Goal: Task Accomplishment & Management: Use online tool/utility

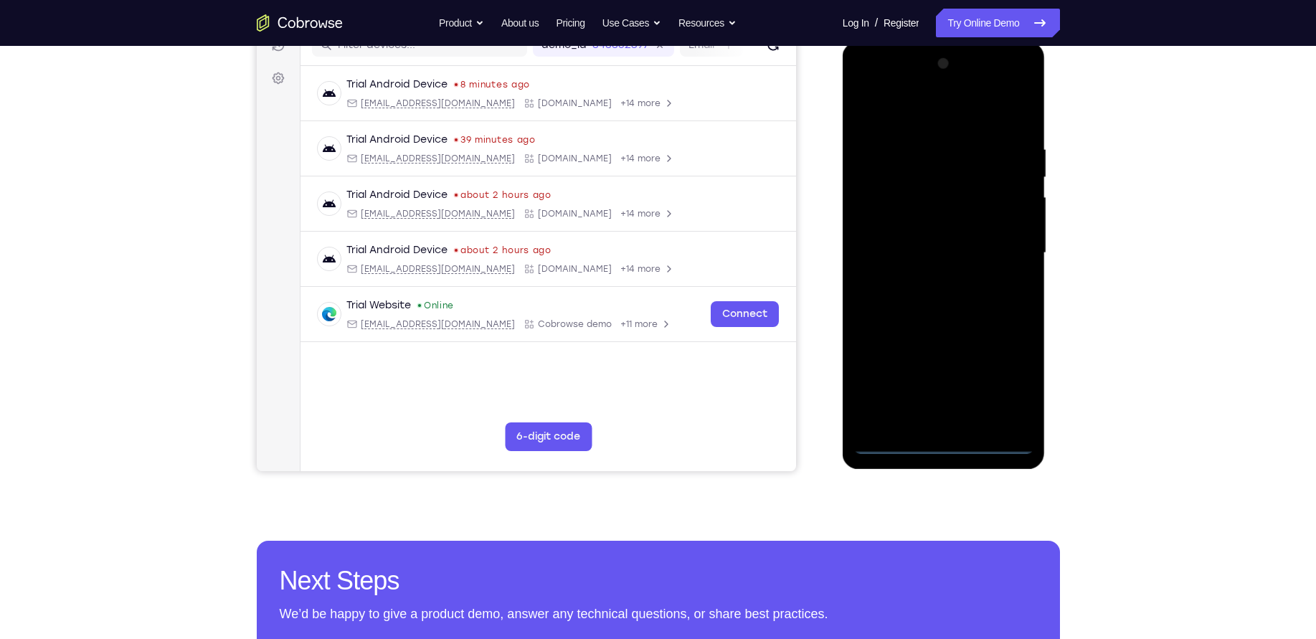
scroll to position [194, 0]
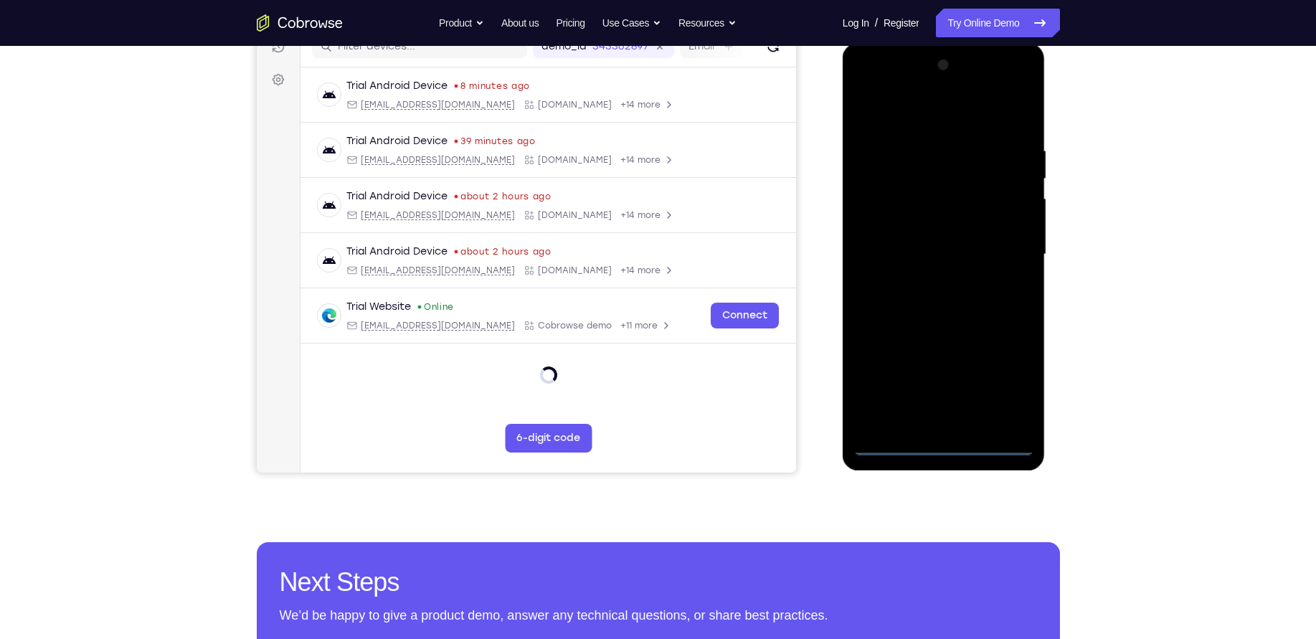
click at [945, 443] on div at bounding box center [943, 255] width 181 height 402
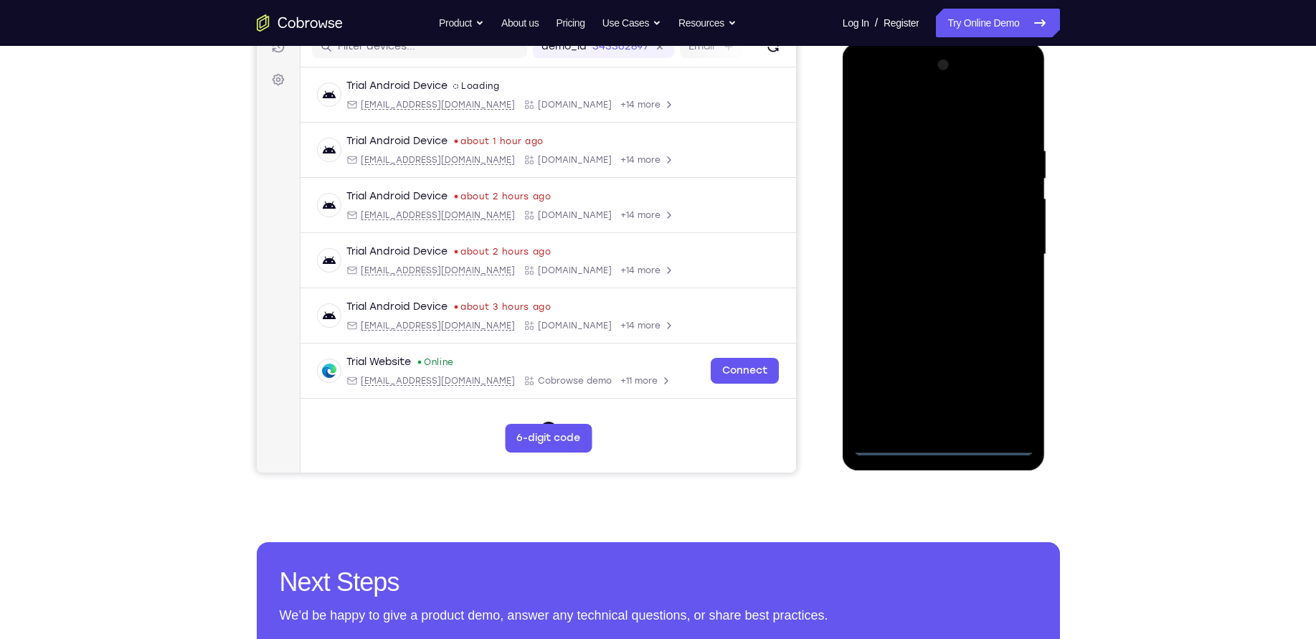
click at [1000, 388] on div at bounding box center [943, 255] width 181 height 402
click at [942, 106] on div at bounding box center [943, 255] width 181 height 402
click at [995, 252] on div at bounding box center [943, 255] width 181 height 402
click at [929, 280] on div at bounding box center [943, 255] width 181 height 402
click at [934, 242] on div at bounding box center [943, 255] width 181 height 402
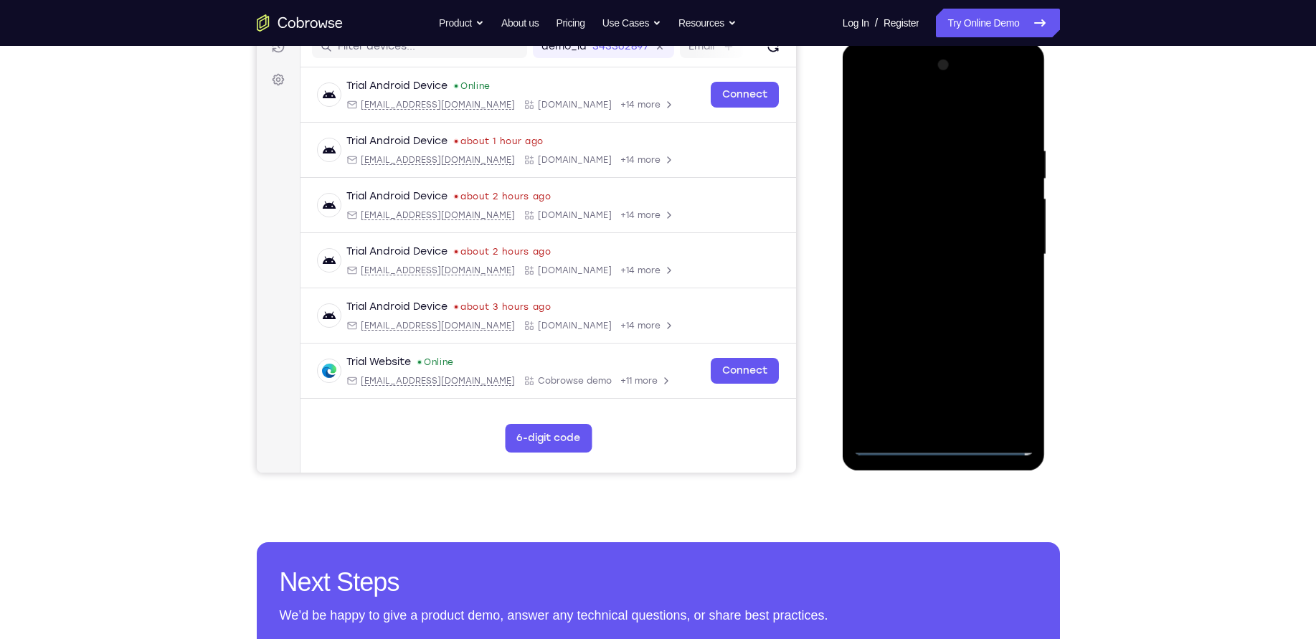
click at [925, 221] on div at bounding box center [943, 255] width 181 height 402
click at [971, 295] on div at bounding box center [943, 255] width 181 height 402
click at [936, 295] on div at bounding box center [943, 255] width 181 height 402
drag, startPoint x: 949, startPoint y: 112, endPoint x: 942, endPoint y: 23, distance: 89.2
click at [942, 43] on html "Online web based iOS Simulators and Android Emulators. Run iPhone, iPad, Mobile…" at bounding box center [945, 258] width 204 height 430
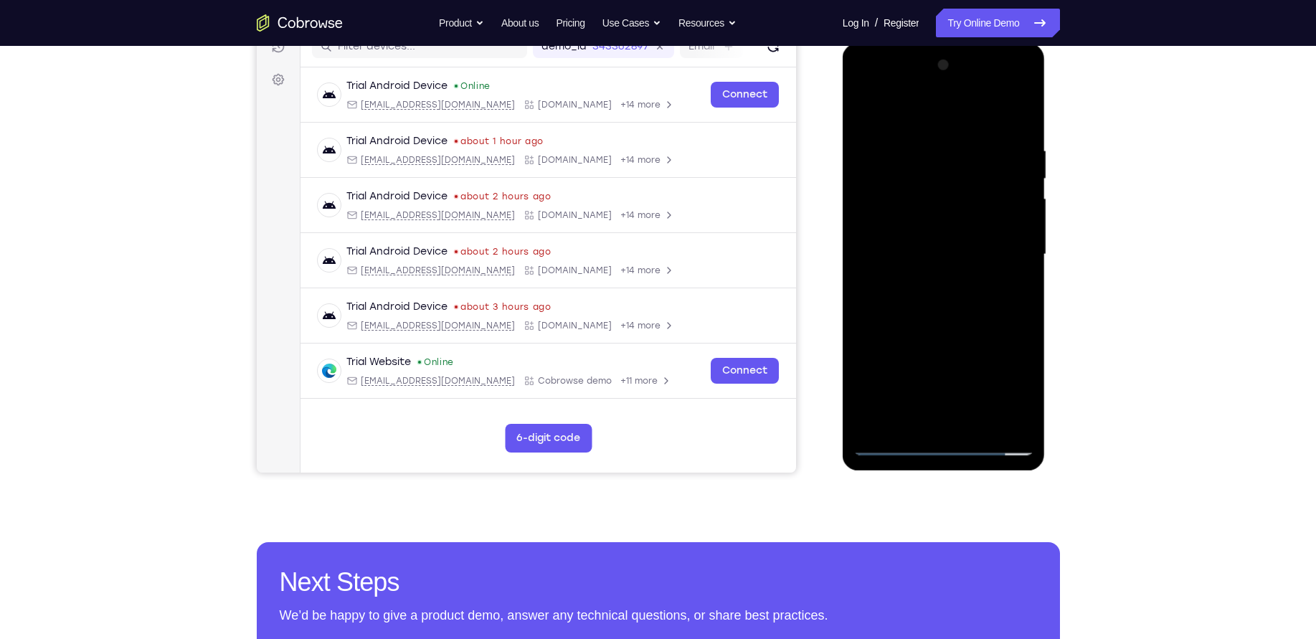
click at [975, 299] on div at bounding box center [943, 255] width 181 height 402
click at [1017, 275] on div at bounding box center [943, 255] width 181 height 402
click at [899, 228] on div at bounding box center [943, 255] width 181 height 402
click at [949, 256] on div at bounding box center [943, 255] width 181 height 402
click at [959, 300] on div at bounding box center [943, 255] width 181 height 402
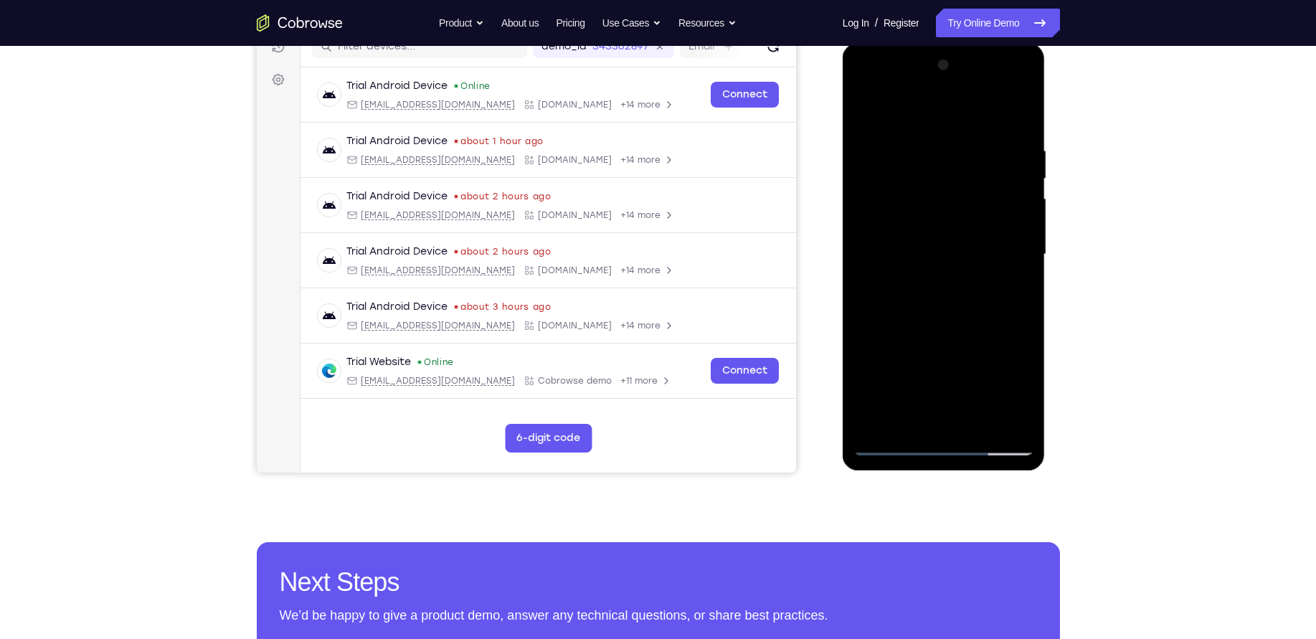
drag, startPoint x: 117, startPoint y: 257, endPoint x: 167, endPoint y: 218, distance: 63.4
click at [1068, 208] on div "Your Support Agent Your Customer Web iOS Android Next Steps We’d be happy to gi…" at bounding box center [658, 325] width 918 height 946
click at [977, 314] on div at bounding box center [943, 255] width 181 height 402
click at [980, 427] on div at bounding box center [943, 255] width 181 height 402
click at [939, 331] on div at bounding box center [943, 255] width 181 height 402
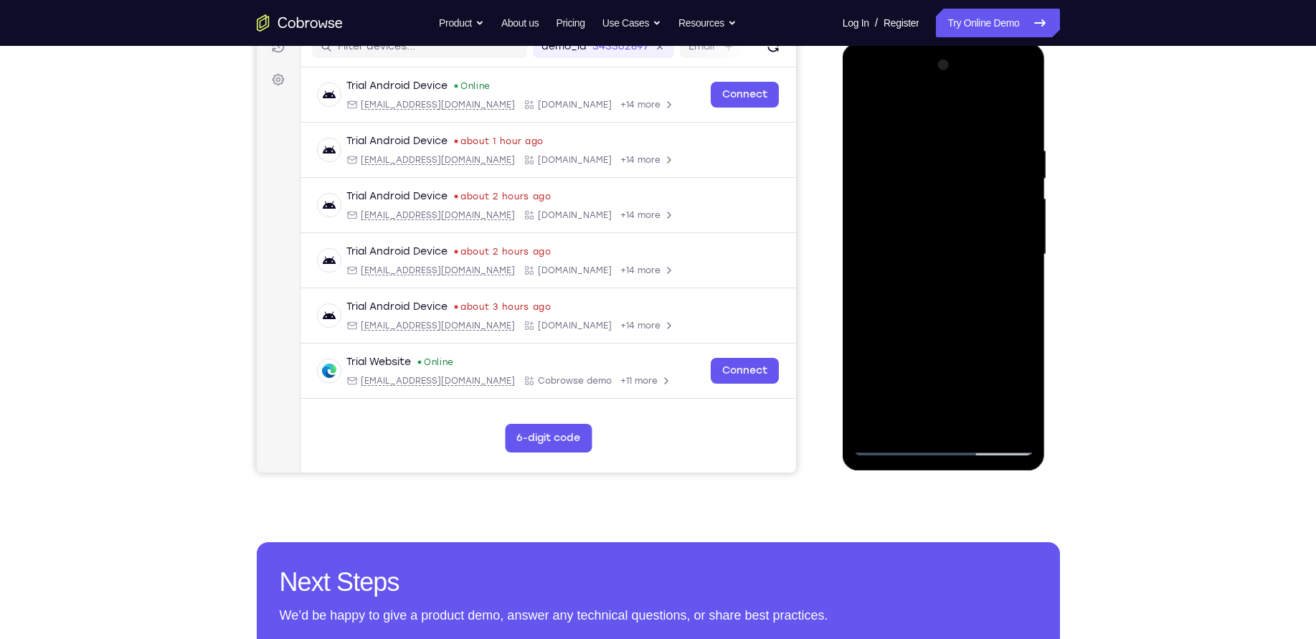
click at [896, 445] on div at bounding box center [943, 255] width 181 height 402
click at [1015, 108] on div at bounding box center [943, 255] width 181 height 402
click at [1025, 106] on div at bounding box center [943, 255] width 181 height 402
click at [865, 106] on div at bounding box center [943, 255] width 181 height 402
drag, startPoint x: 964, startPoint y: 330, endPoint x: 946, endPoint y: 227, distance: 104.8
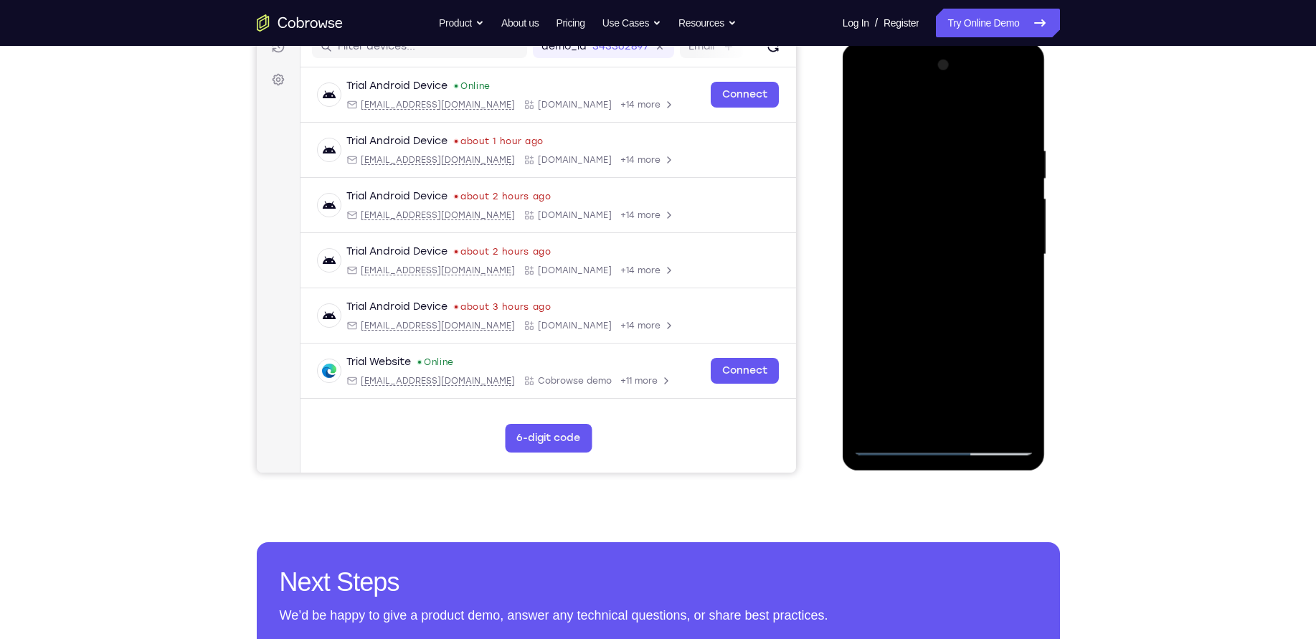
click at [946, 227] on div at bounding box center [943, 255] width 181 height 402
click at [979, 421] on div at bounding box center [943, 255] width 181 height 402
click at [862, 105] on div at bounding box center [943, 255] width 181 height 402
drag, startPoint x: 970, startPoint y: 303, endPoint x: 946, endPoint y: 156, distance: 148.2
click at [946, 156] on div at bounding box center [943, 255] width 181 height 402
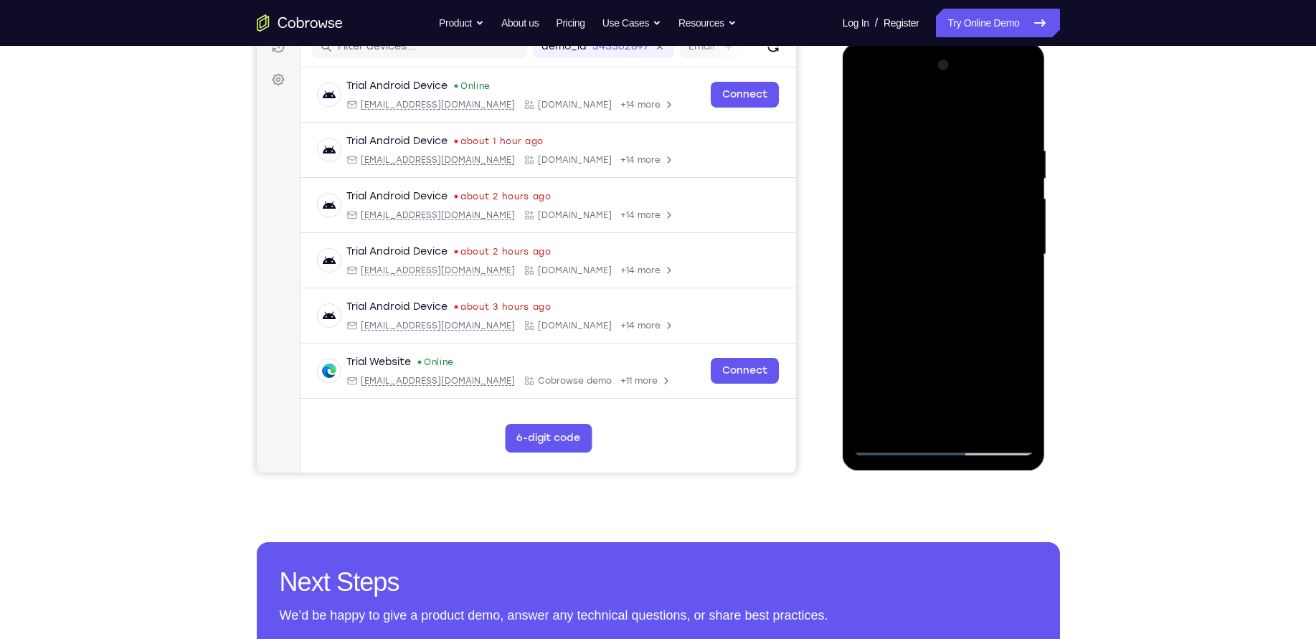
drag, startPoint x: 977, startPoint y: 336, endPoint x: 968, endPoint y: 223, distance: 112.9
click at [968, 223] on div at bounding box center [943, 255] width 181 height 402
drag, startPoint x: 985, startPoint y: 369, endPoint x: 978, endPoint y: 188, distance: 181.5
click at [978, 188] on div at bounding box center [943, 255] width 181 height 402
click at [984, 420] on div at bounding box center [943, 255] width 181 height 402
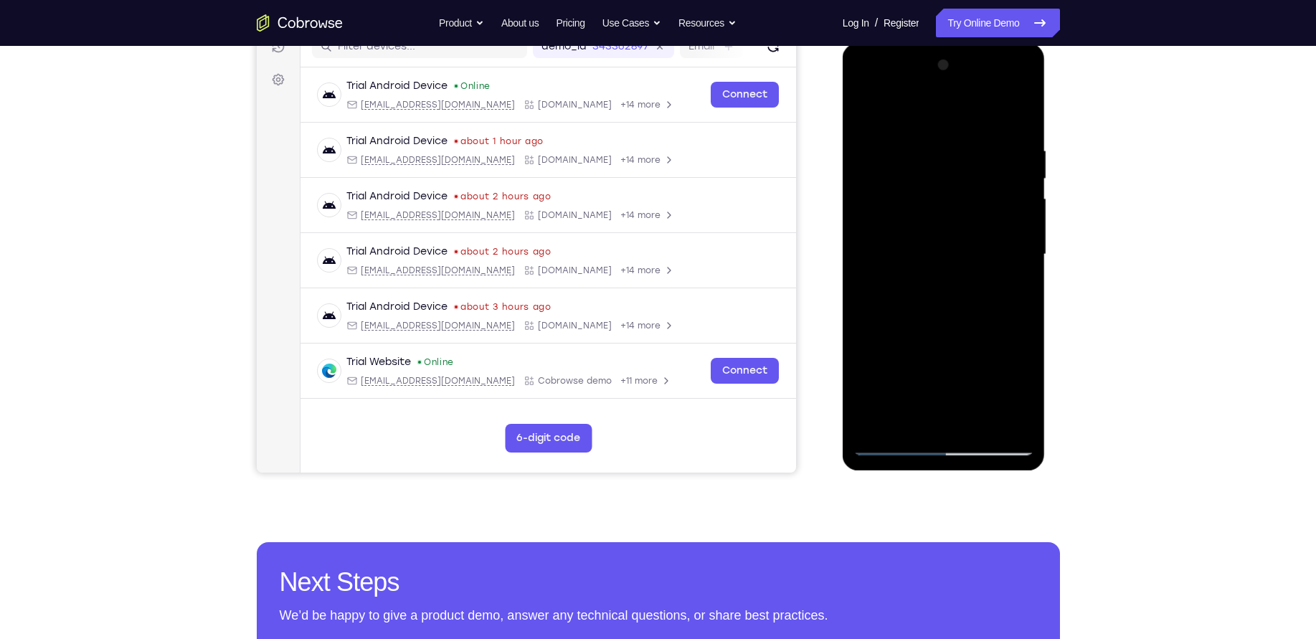
click at [893, 440] on div at bounding box center [943, 255] width 181 height 402
drag, startPoint x: 866, startPoint y: 421, endPoint x: 873, endPoint y: 425, distance: 9.0
click at [873, 425] on div at bounding box center [943, 255] width 181 height 402
drag, startPoint x: 982, startPoint y: 259, endPoint x: 977, endPoint y: 156, distance: 102.7
click at [977, 156] on div at bounding box center [943, 255] width 181 height 402
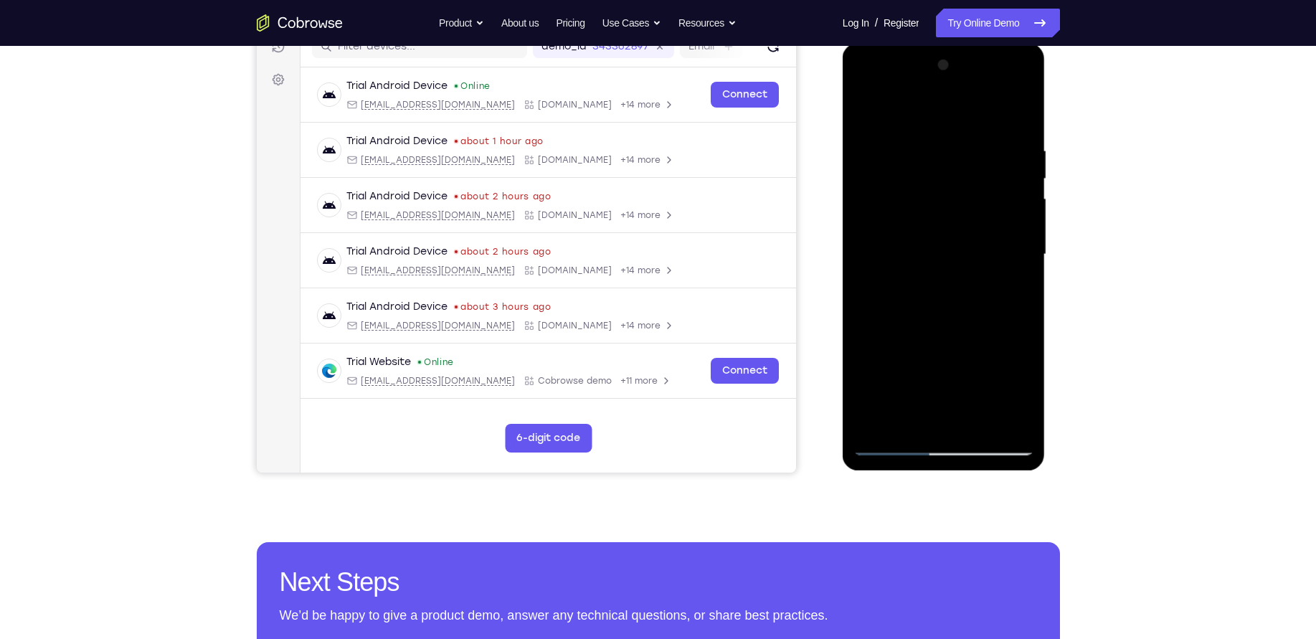
drag, startPoint x: 982, startPoint y: 295, endPoint x: 981, endPoint y: 165, distance: 129.8
click at [981, 165] on div at bounding box center [943, 255] width 181 height 402
click at [1016, 421] on div at bounding box center [943, 255] width 181 height 402
drag, startPoint x: 963, startPoint y: 214, endPoint x: 962, endPoint y: 290, distance: 75.3
click at [962, 290] on div at bounding box center [943, 255] width 181 height 402
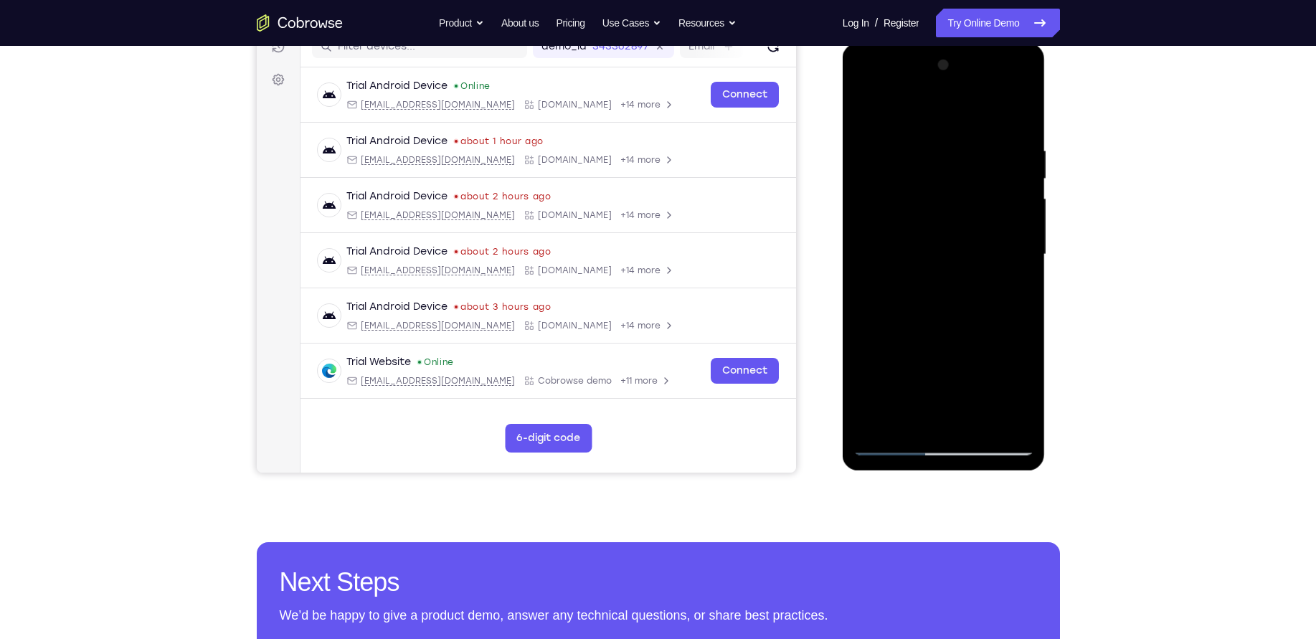
drag, startPoint x: 962, startPoint y: 290, endPoint x: 961, endPoint y: 220, distance: 69.6
drag, startPoint x: 118, startPoint y: 177, endPoint x: 1117, endPoint y: 174, distance: 998.2
click at [1117, 174] on div "Your Support Agent Your Customer Web iOS Android Next Steps We’d be happy to gi…" at bounding box center [658, 325] width 1316 height 946
drag, startPoint x: 985, startPoint y: 219, endPoint x: 984, endPoint y: 126, distance: 92.5
click at [984, 126] on div at bounding box center [943, 255] width 181 height 402
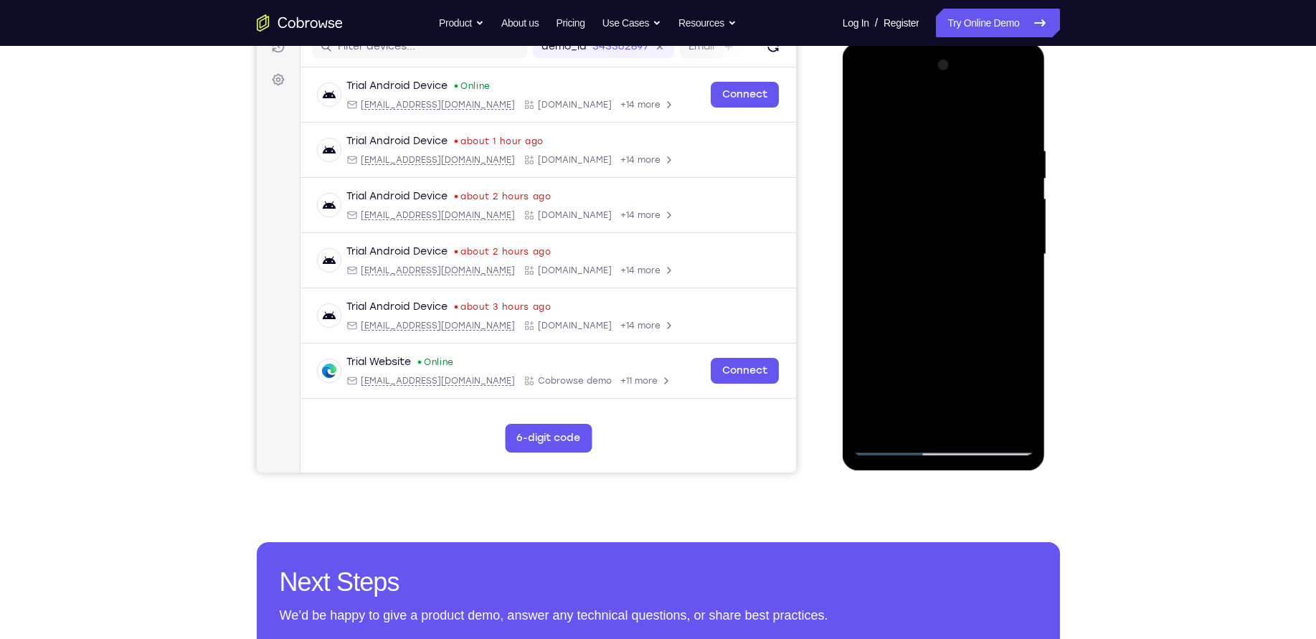
drag, startPoint x: 977, startPoint y: 234, endPoint x: 963, endPoint y: 179, distance: 57.6
click at [963, 179] on div at bounding box center [943, 255] width 181 height 402
drag, startPoint x: 970, startPoint y: 308, endPoint x: 945, endPoint y: 166, distance: 143.4
click at [945, 166] on div at bounding box center [943, 255] width 181 height 402
drag, startPoint x: 959, startPoint y: 280, endPoint x: 957, endPoint y: 194, distance: 86.8
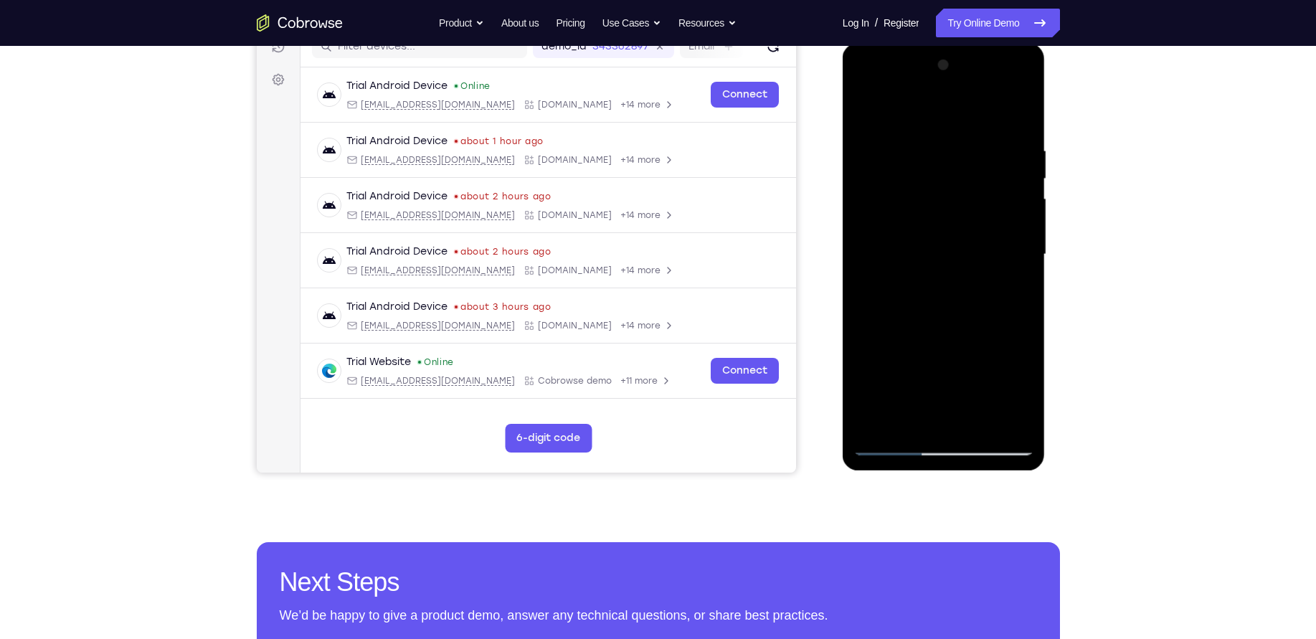
click at [957, 194] on div at bounding box center [943, 255] width 181 height 402
